Goal: Transaction & Acquisition: Subscribe to service/newsletter

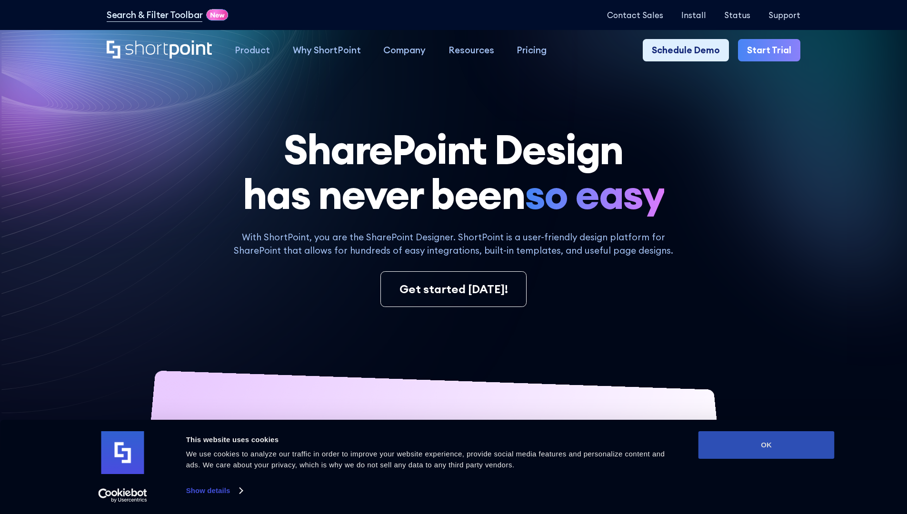
click at [766, 445] on button "OK" at bounding box center [766, 445] width 136 height 28
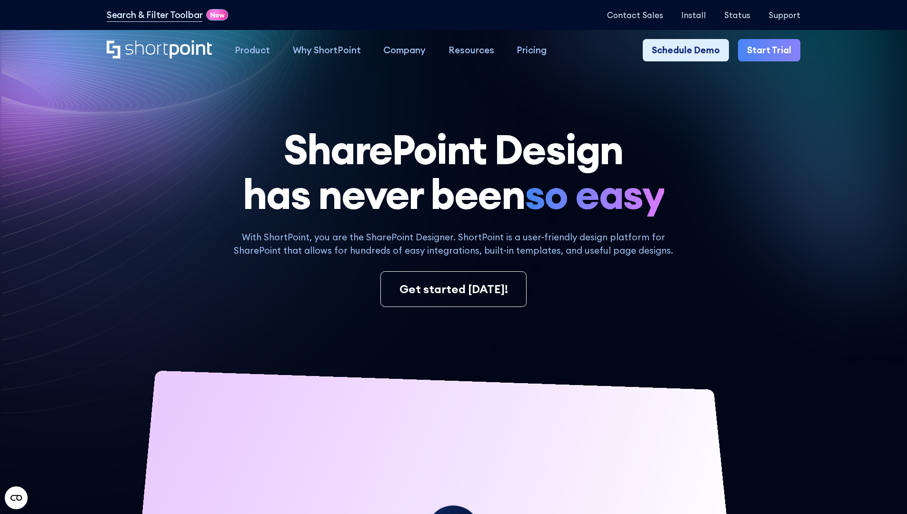
click at [772, 50] on link "Start Trial" at bounding box center [769, 50] width 62 height 23
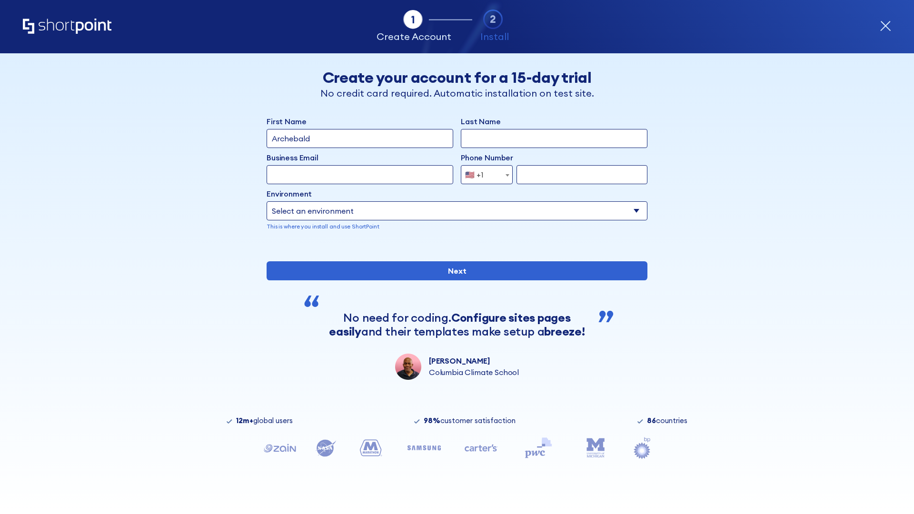
type input "Archebald"
type input "Berkuskv"
type input "2125556789"
select select "Microsoft 365"
type input "2125556789"
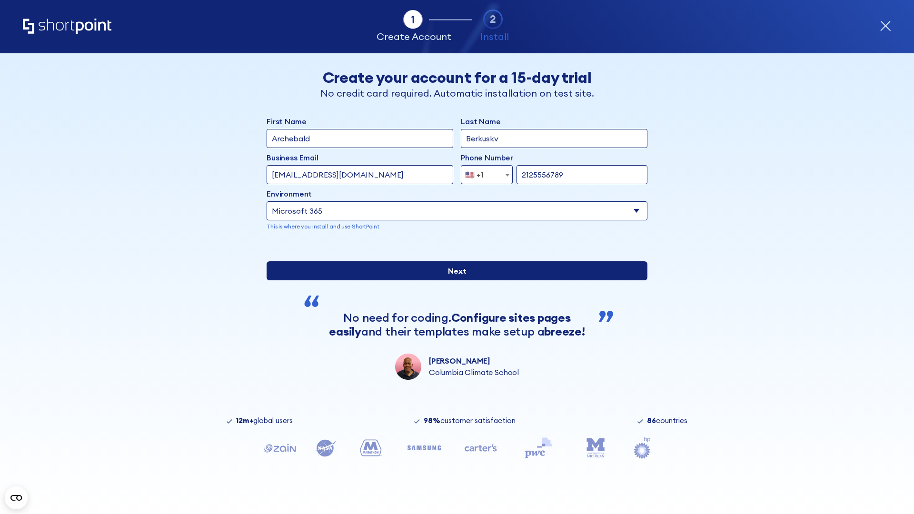
scroll to position [2, 0]
click at [453, 280] on input "Next" at bounding box center [457, 270] width 381 height 19
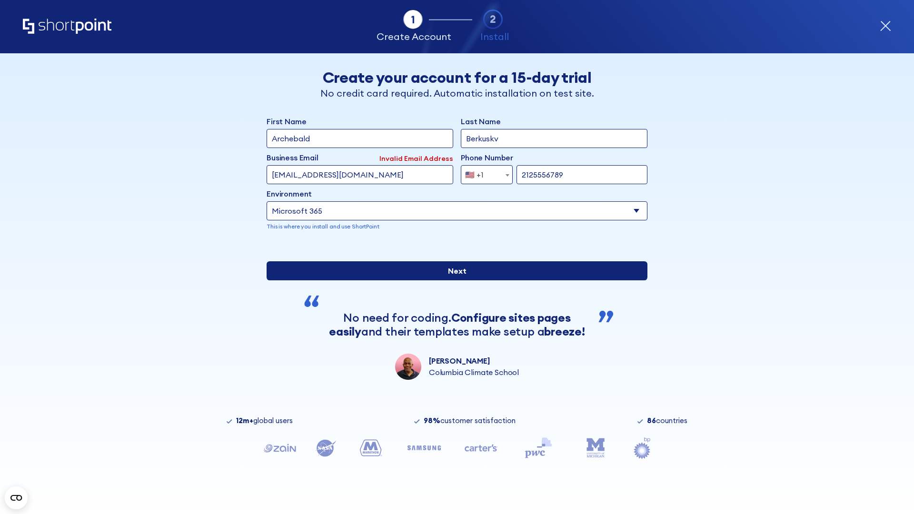
click at [453, 280] on input "Next" at bounding box center [457, 270] width 381 height 19
type input "test@shortpoint.com"
click at [453, 280] on input "Next" at bounding box center [457, 270] width 381 height 19
